Goal: Information Seeking & Learning: Learn about a topic

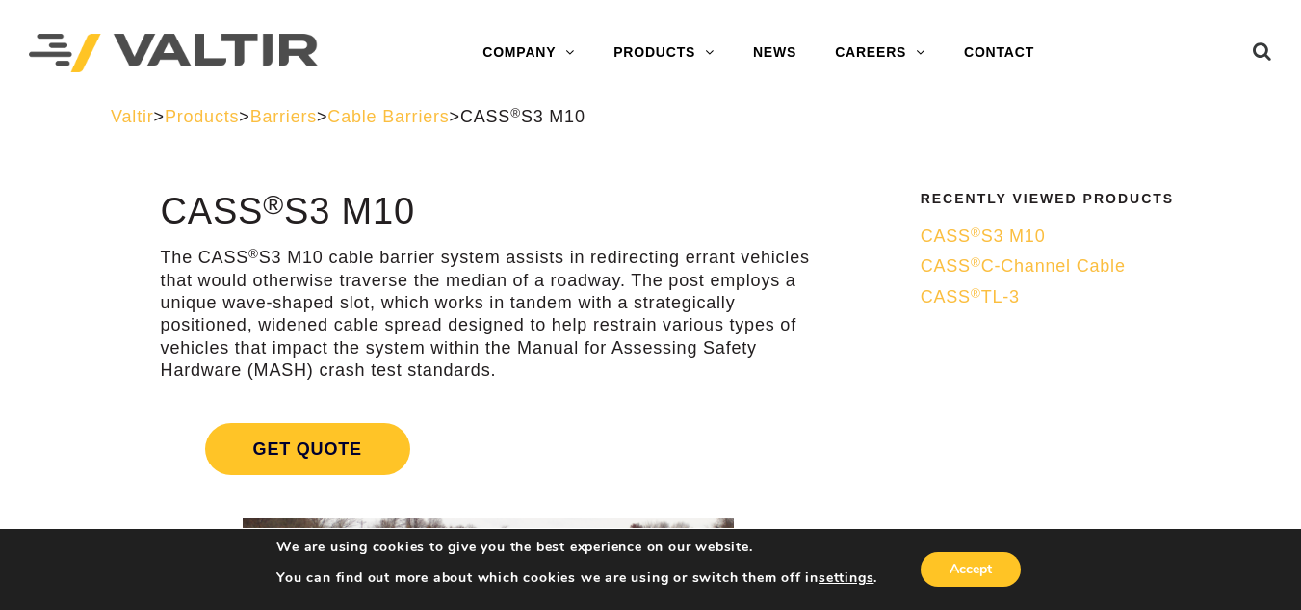
drag, startPoint x: 168, startPoint y: 210, endPoint x: 429, endPoint y: 203, distance: 261.1
click at [429, 203] on h1 "CASS ® S3 M10" at bounding box center [488, 212] width 655 height 40
copy h1 "CASS ® S3 M10"
click at [545, 194] on h1 "CASS ® S3 M10" at bounding box center [488, 212] width 655 height 40
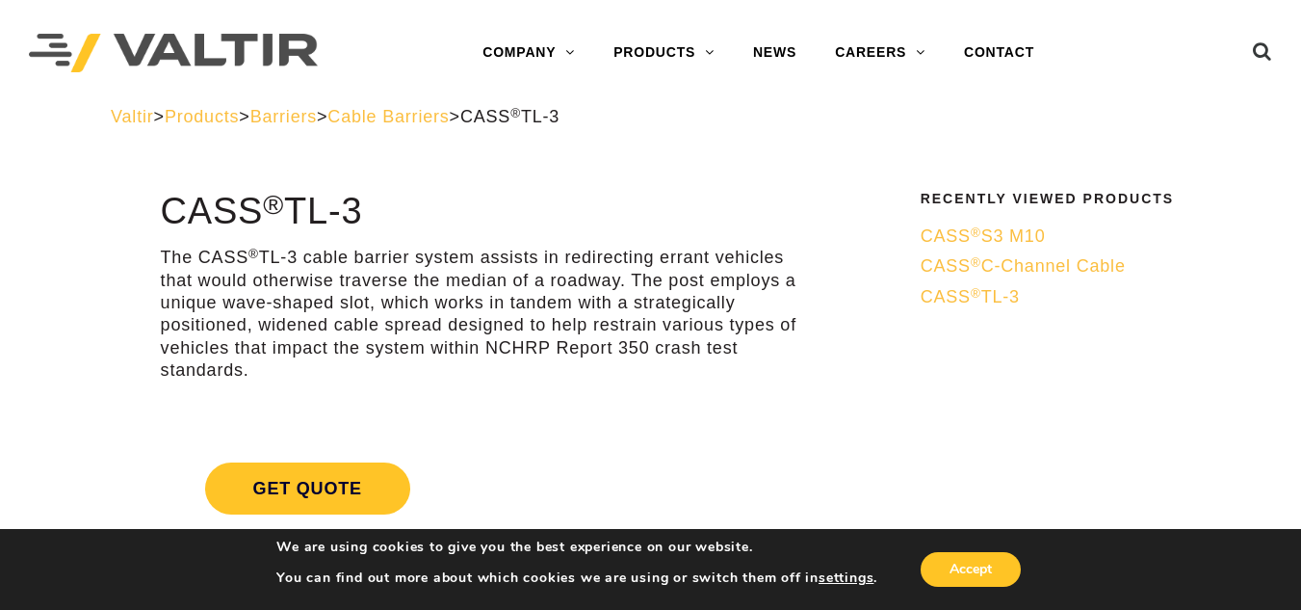
click at [388, 27] on div "Menu COMPANY ABOUT VALTIR OUR HISTORY RENTALS INTERNATIONAL PRODUCTS BARRICADES…" at bounding box center [759, 53] width 759 height 106
drag, startPoint x: 165, startPoint y: 208, endPoint x: 389, endPoint y: 218, distance: 224.6
click at [389, 218] on h1 "CASS ® TL-3" at bounding box center [488, 212] width 655 height 40
copy h1 "CASS ® TL-3"
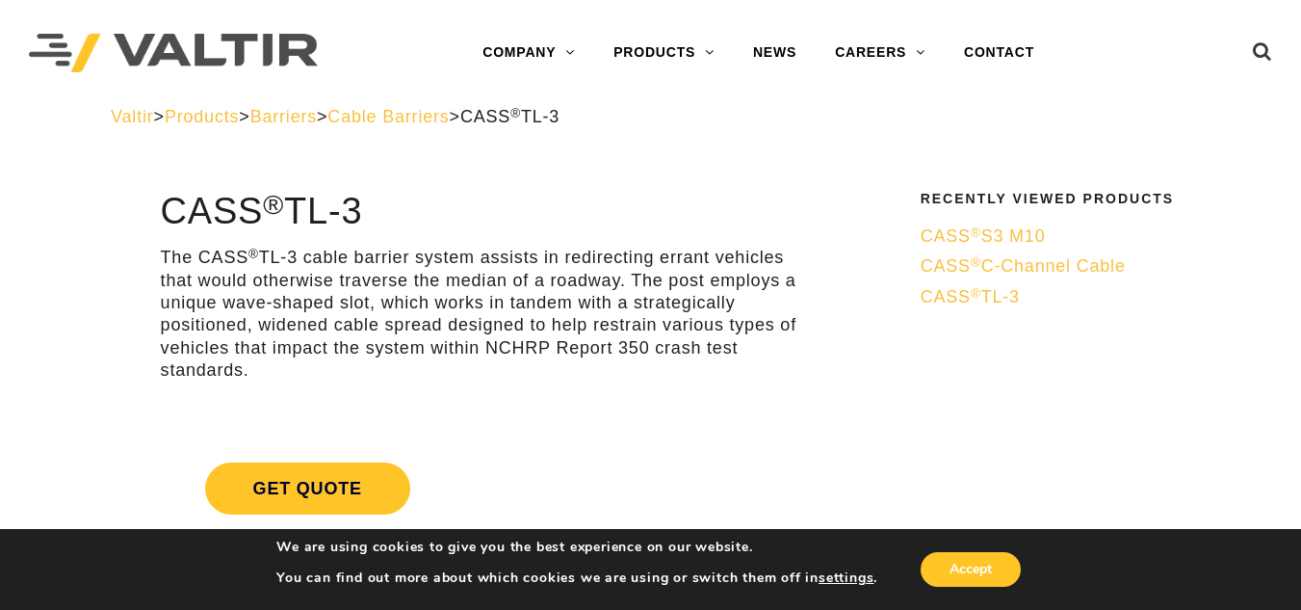
click at [467, 203] on h1 "CASS ® TL-3" at bounding box center [488, 212] width 655 height 40
